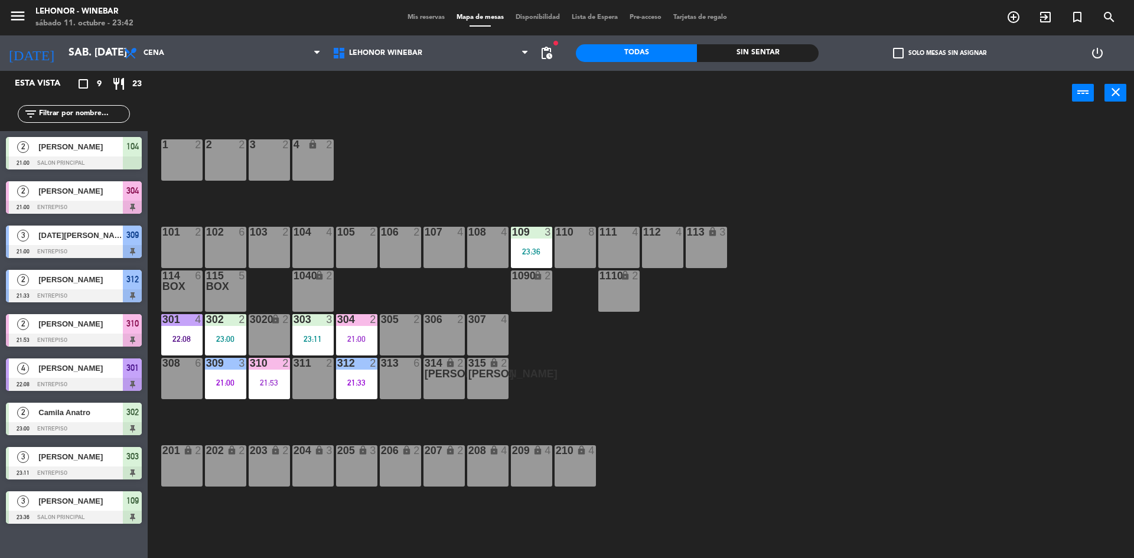
click at [498, 163] on div "1 2 2 2 3 2 4 lock 2 102 6 104 4 106 2 107 4 109 3 23:36 111 4 113 lock 3 110 8…" at bounding box center [646, 339] width 975 height 443
click at [372, 339] on div "21:00" at bounding box center [356, 339] width 41 height 8
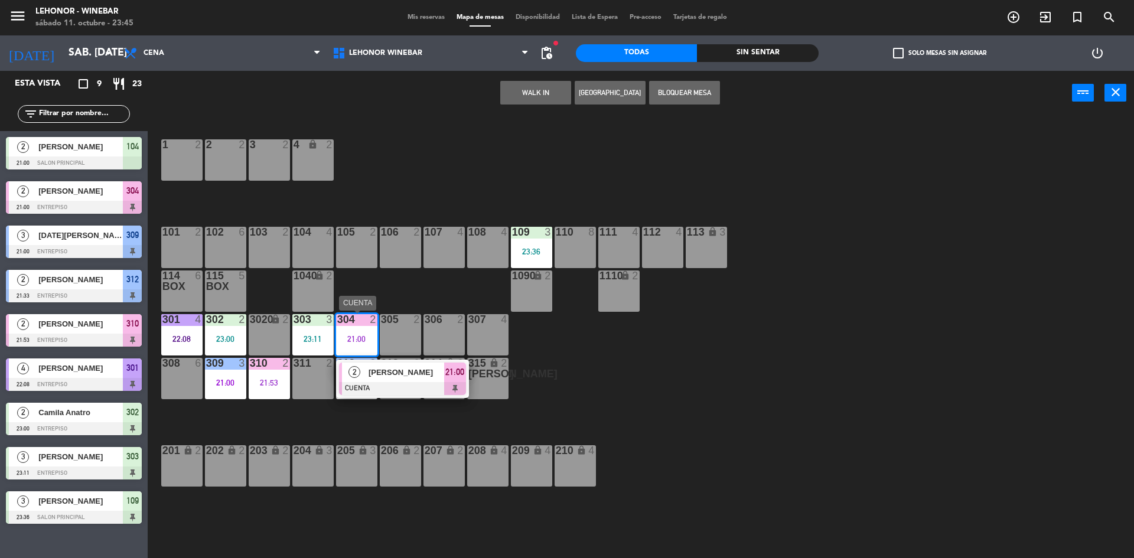
click at [393, 384] on div at bounding box center [402, 388] width 127 height 13
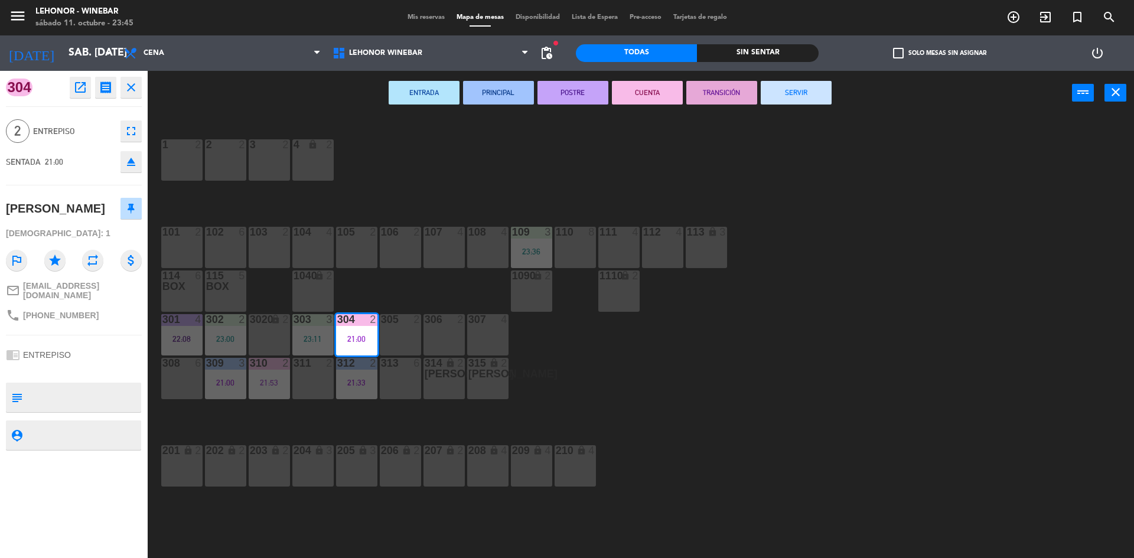
click at [791, 93] on button "SERVIR" at bounding box center [796, 93] width 71 height 24
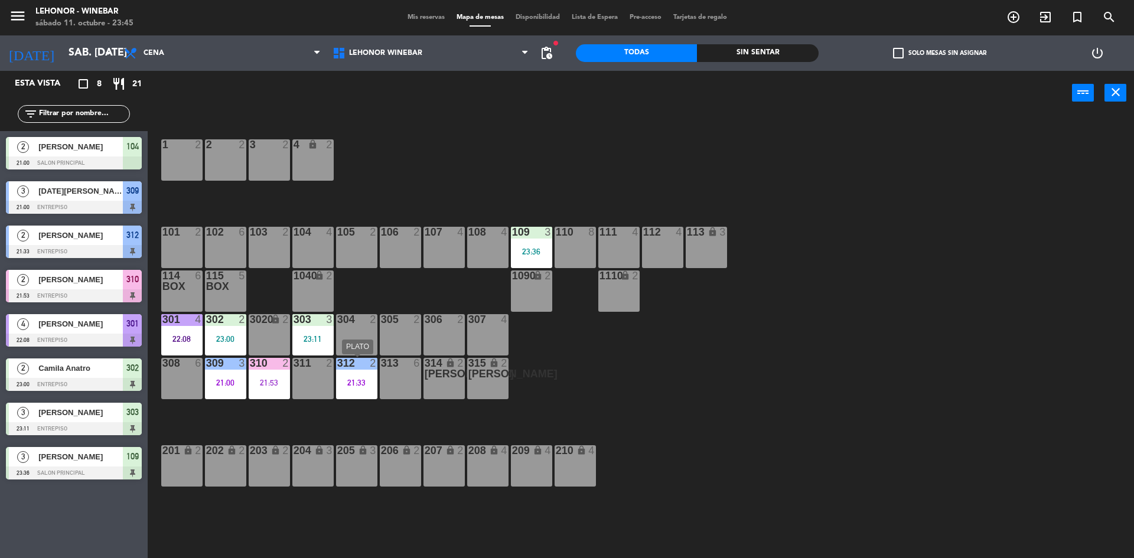
click at [370, 371] on div "312 2 21:33" at bounding box center [356, 378] width 41 height 41
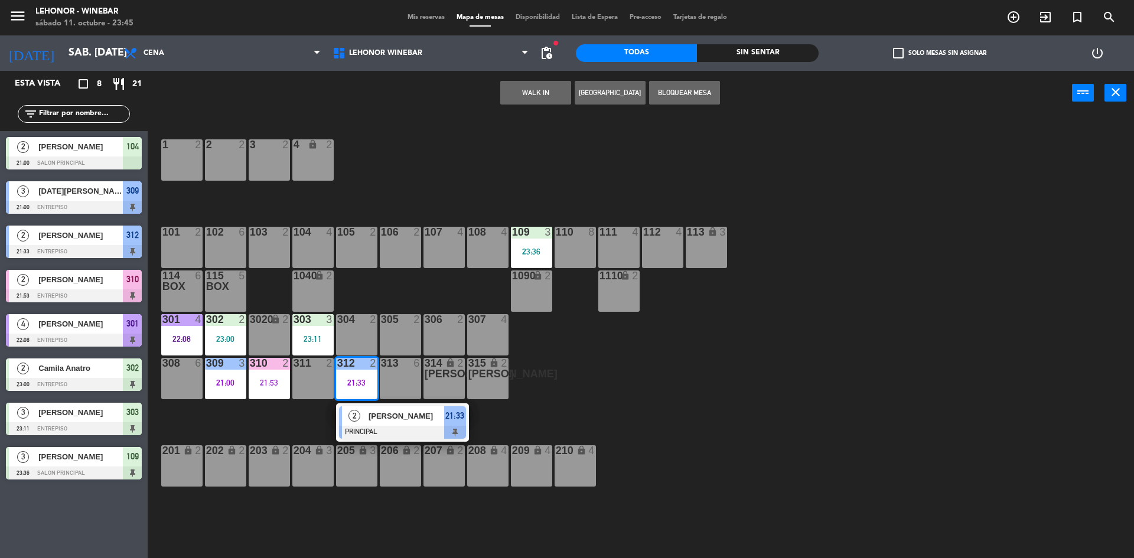
click at [390, 419] on span "[PERSON_NAME]" at bounding box center [407, 416] width 76 height 12
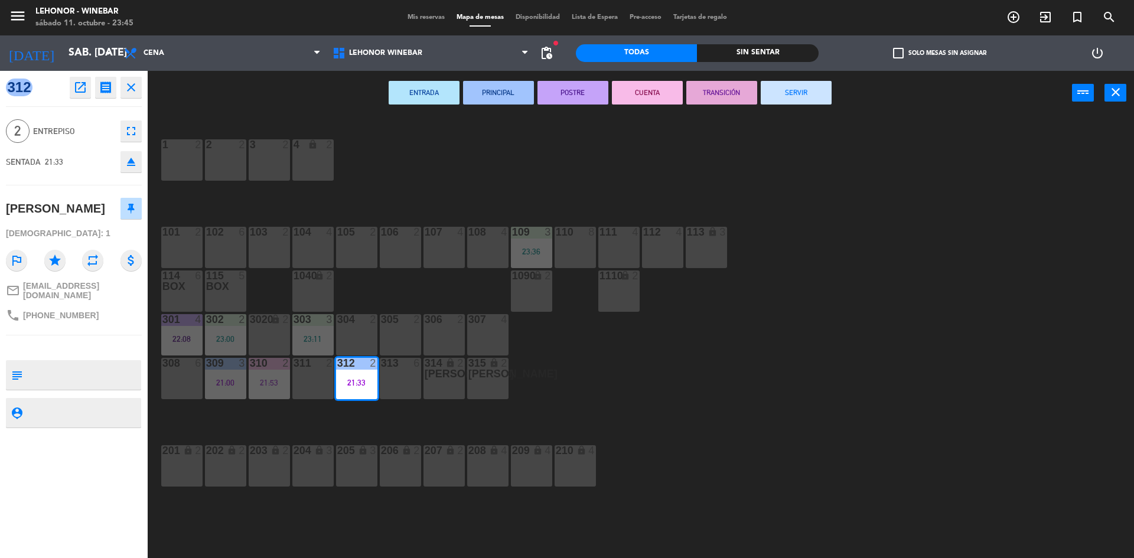
click at [790, 93] on button "SERVIR" at bounding box center [796, 93] width 71 height 24
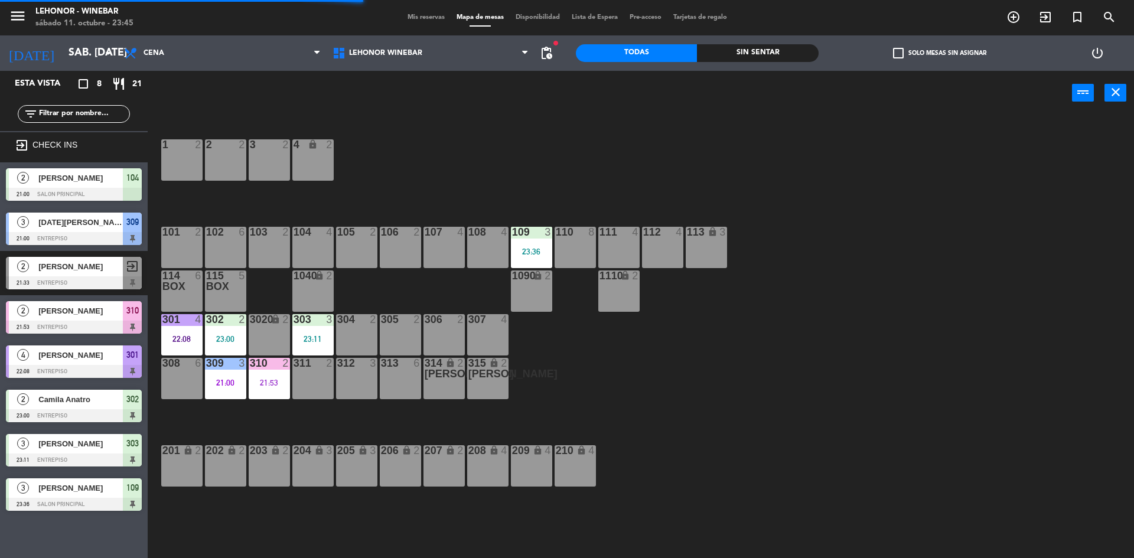
click at [290, 374] on div "1 2 2 2 3 2 4 lock 2 102 6 104 4 106 2 107 4 109 3 23:36 111 4 113 lock 3 110 8…" at bounding box center [646, 339] width 975 height 443
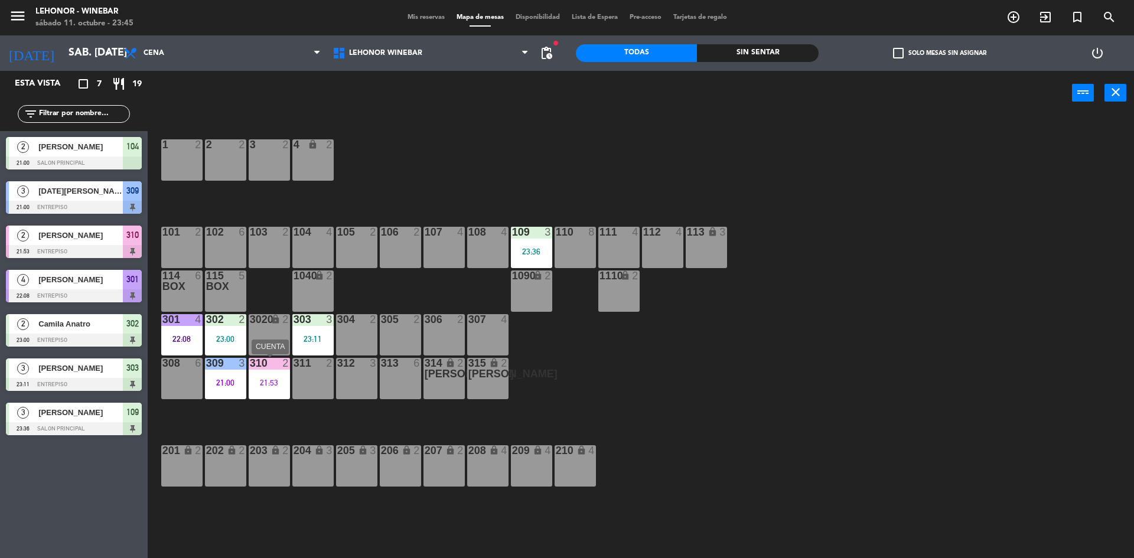
click at [280, 380] on div "21:53" at bounding box center [269, 383] width 41 height 8
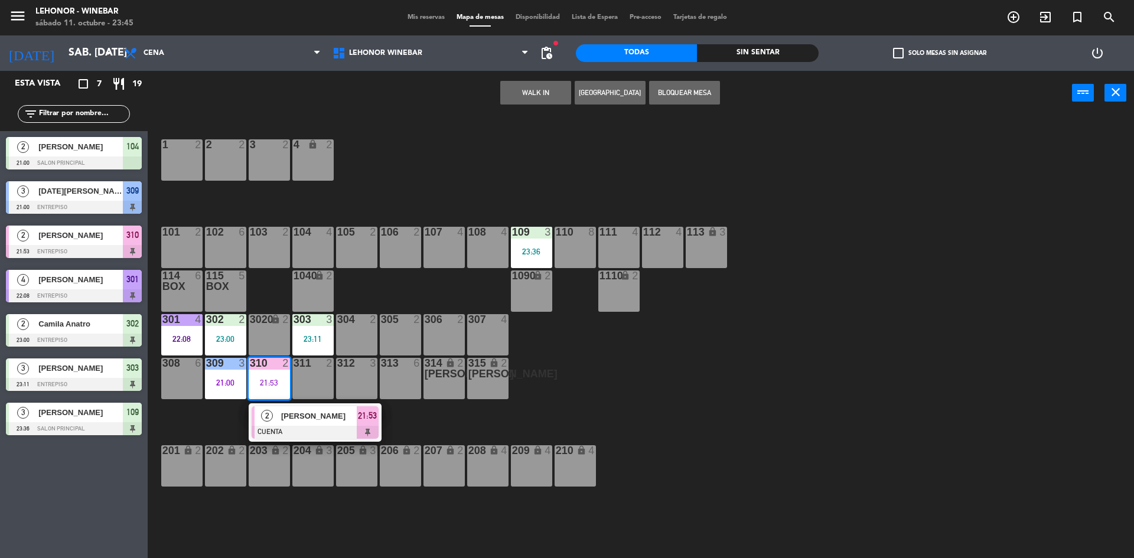
click at [311, 427] on div at bounding box center [315, 432] width 127 height 13
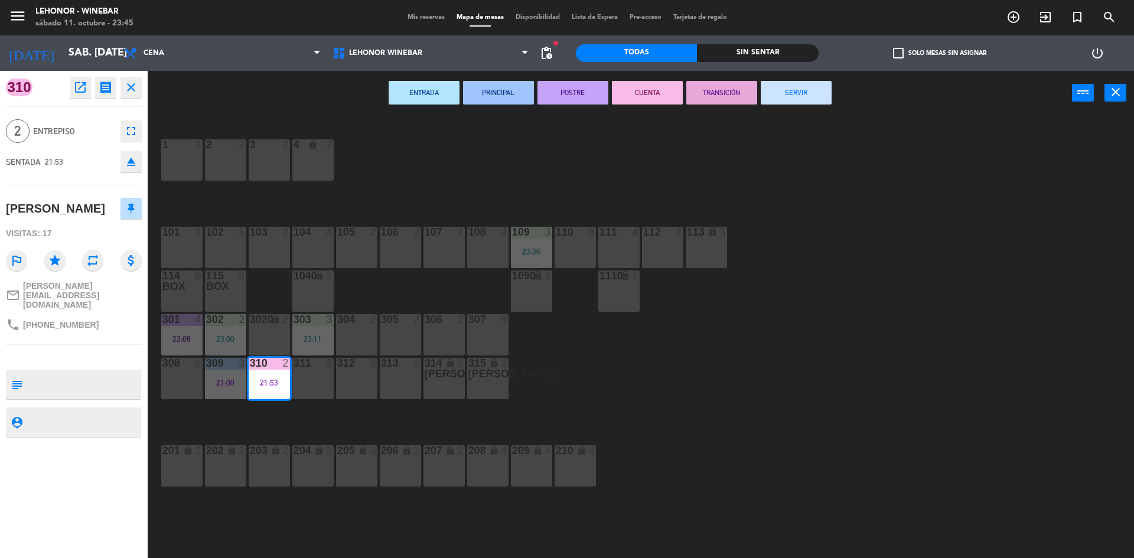
click at [804, 87] on button "SERVIR" at bounding box center [796, 93] width 71 height 24
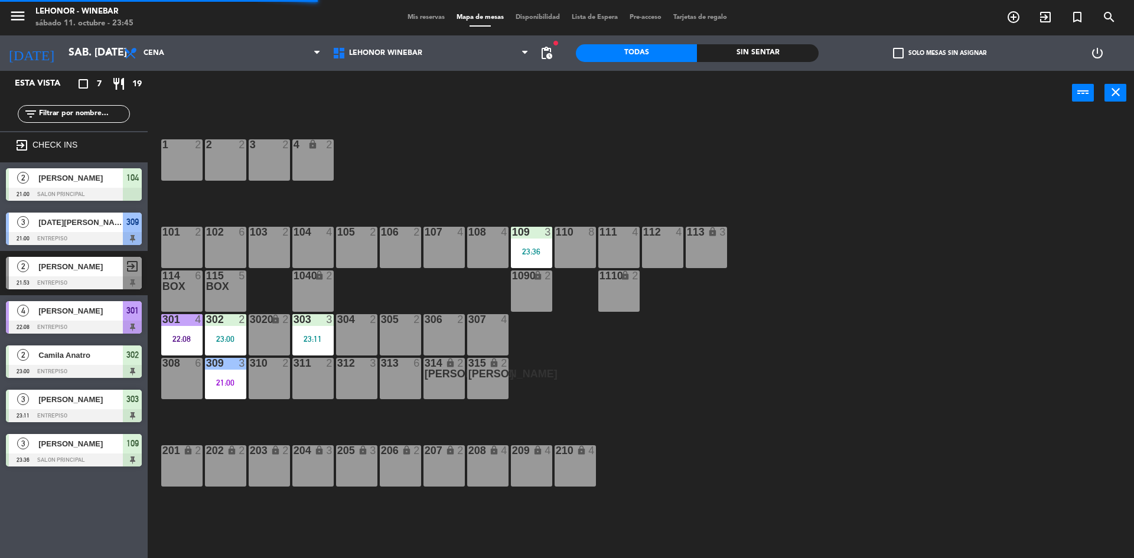
click at [652, 149] on div "1 2 2 2 3 2 4 lock 2 102 6 104 4 106 2 107 4 109 3 23:36 111 4 113 lock 3 110 8…" at bounding box center [646, 339] width 975 height 443
